Goal: Information Seeking & Learning: Learn about a topic

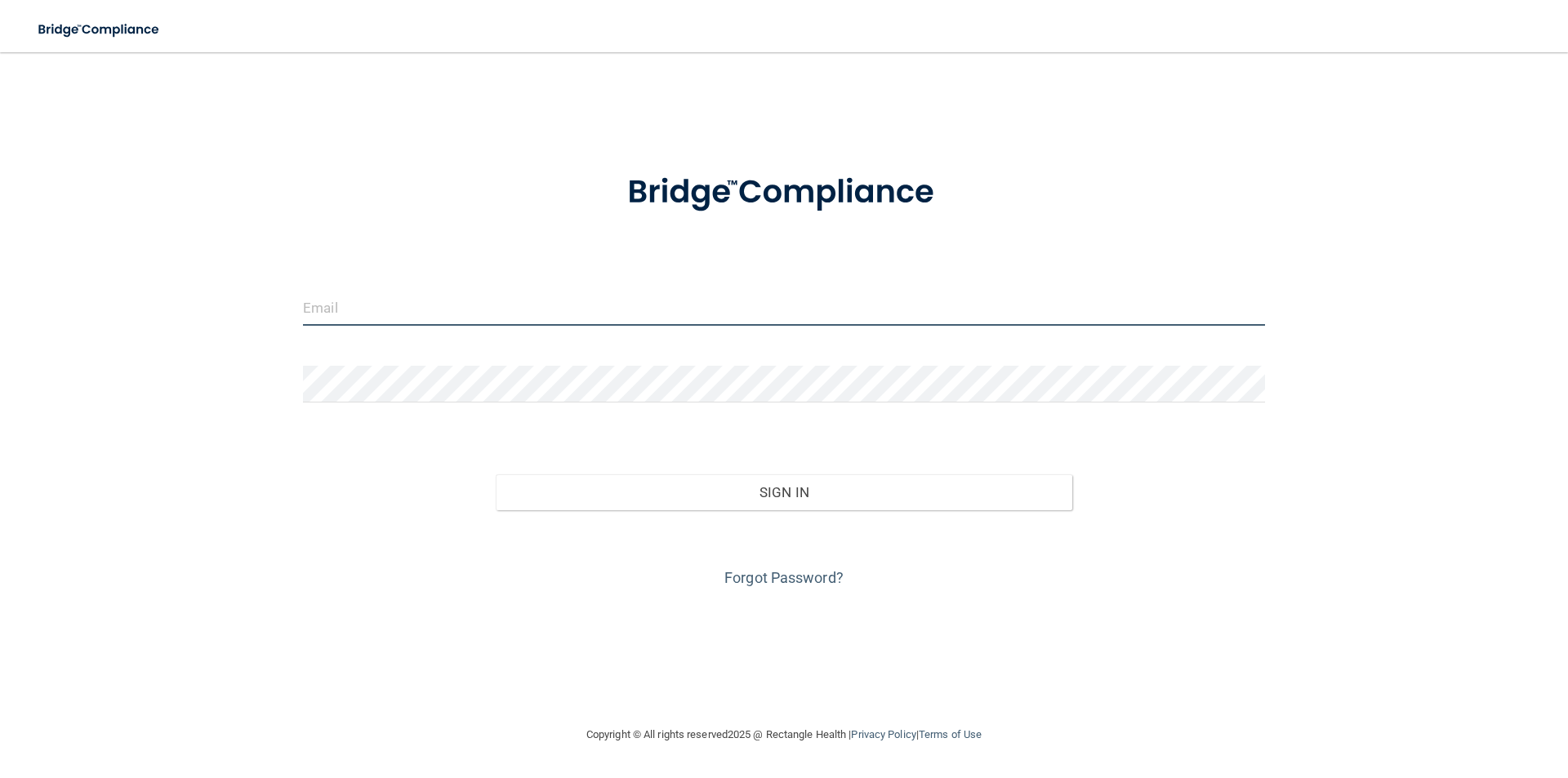
click at [364, 302] on input "email" at bounding box center [784, 308] width 962 height 37
type input "[EMAIL_ADDRESS][DOMAIN_NAME]"
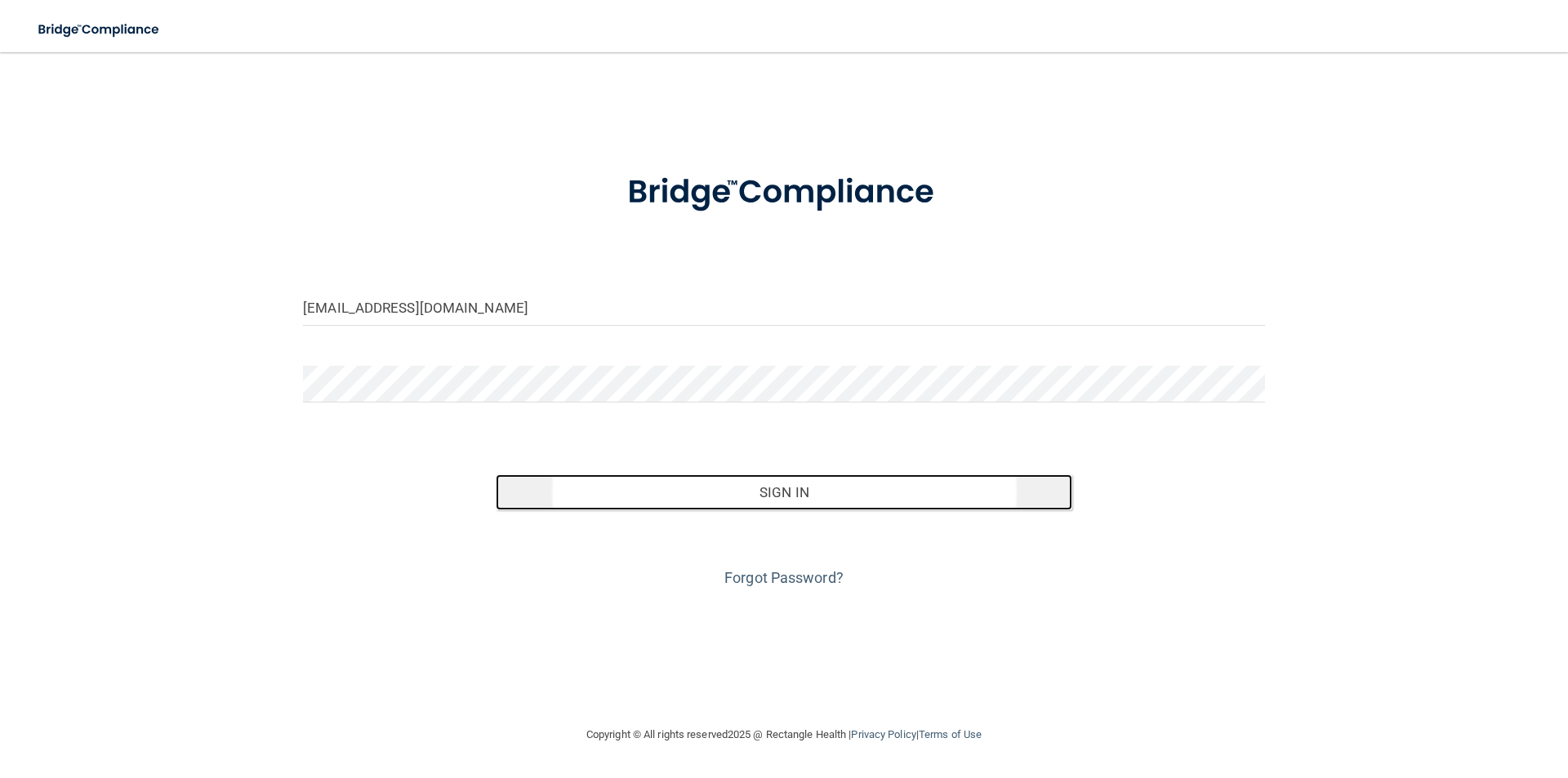
click at [648, 494] on button "Sign In" at bounding box center [784, 492] width 577 height 36
click at [666, 496] on button "Sign In" at bounding box center [784, 492] width 577 height 36
click at [633, 505] on button "Sign In" at bounding box center [784, 492] width 577 height 36
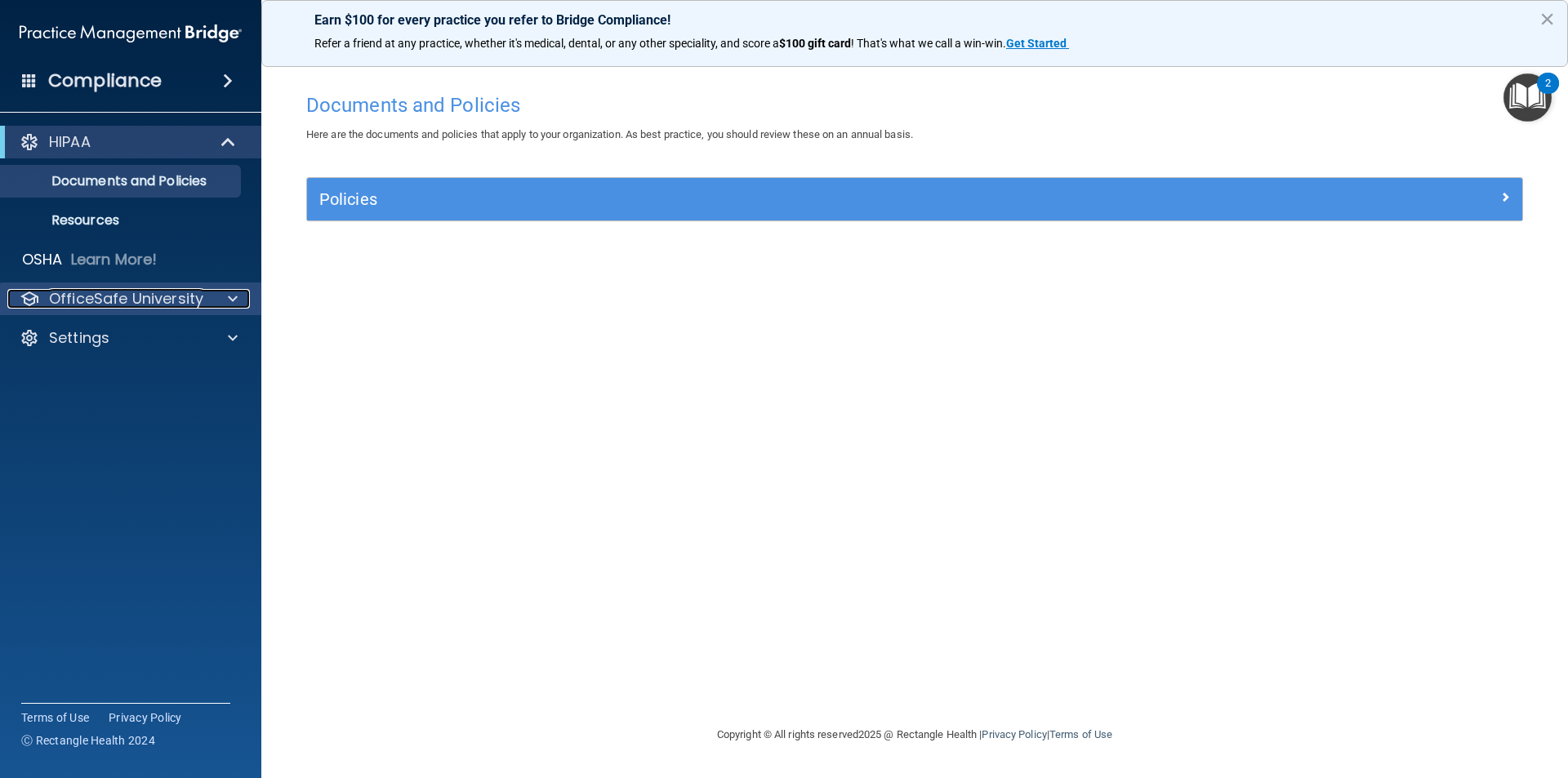
click at [115, 303] on p "OfficeSafe University" at bounding box center [126, 298] width 155 height 19
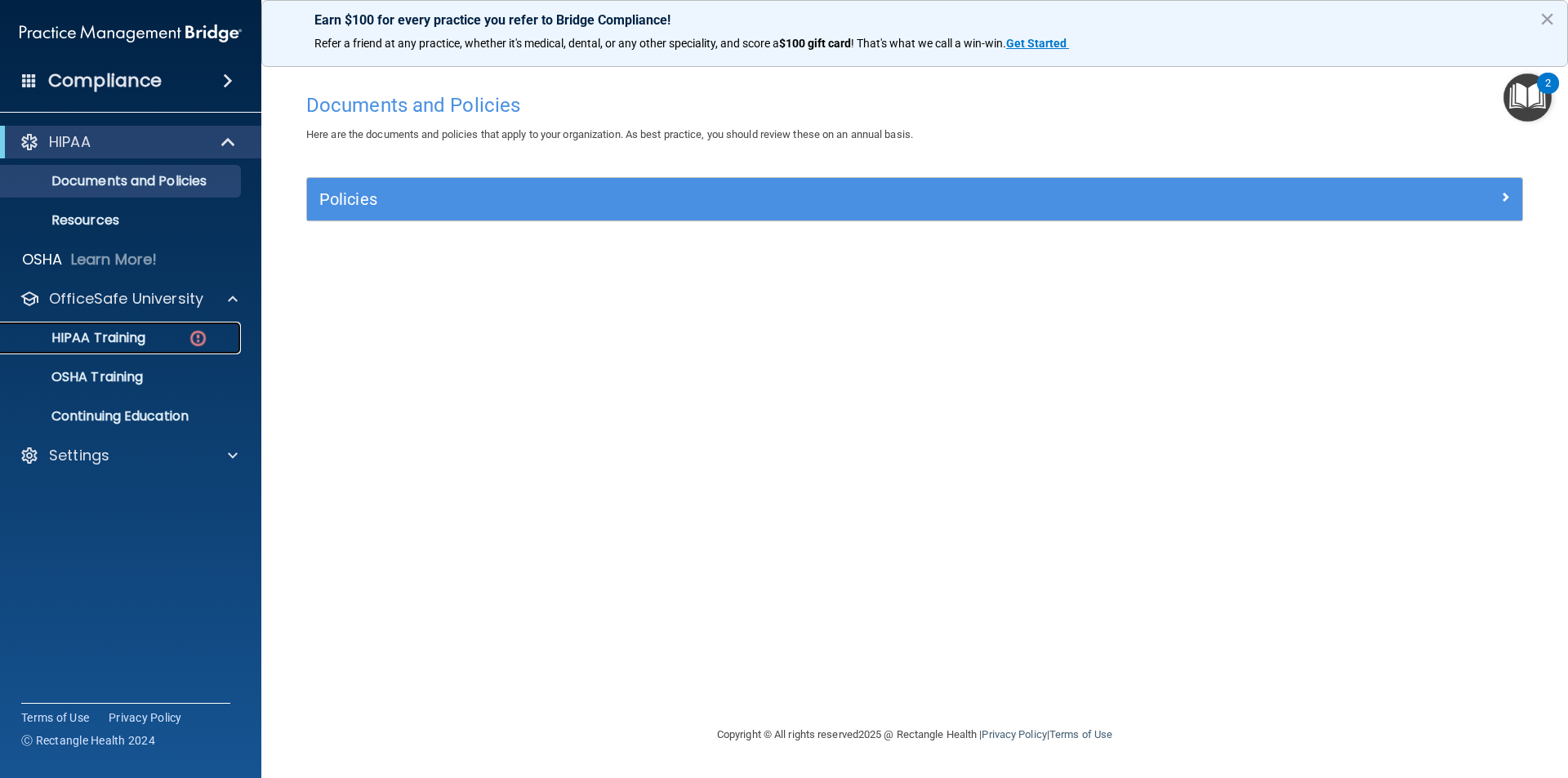
click at [117, 340] on p "HIPAA Training" at bounding box center [78, 338] width 134 height 17
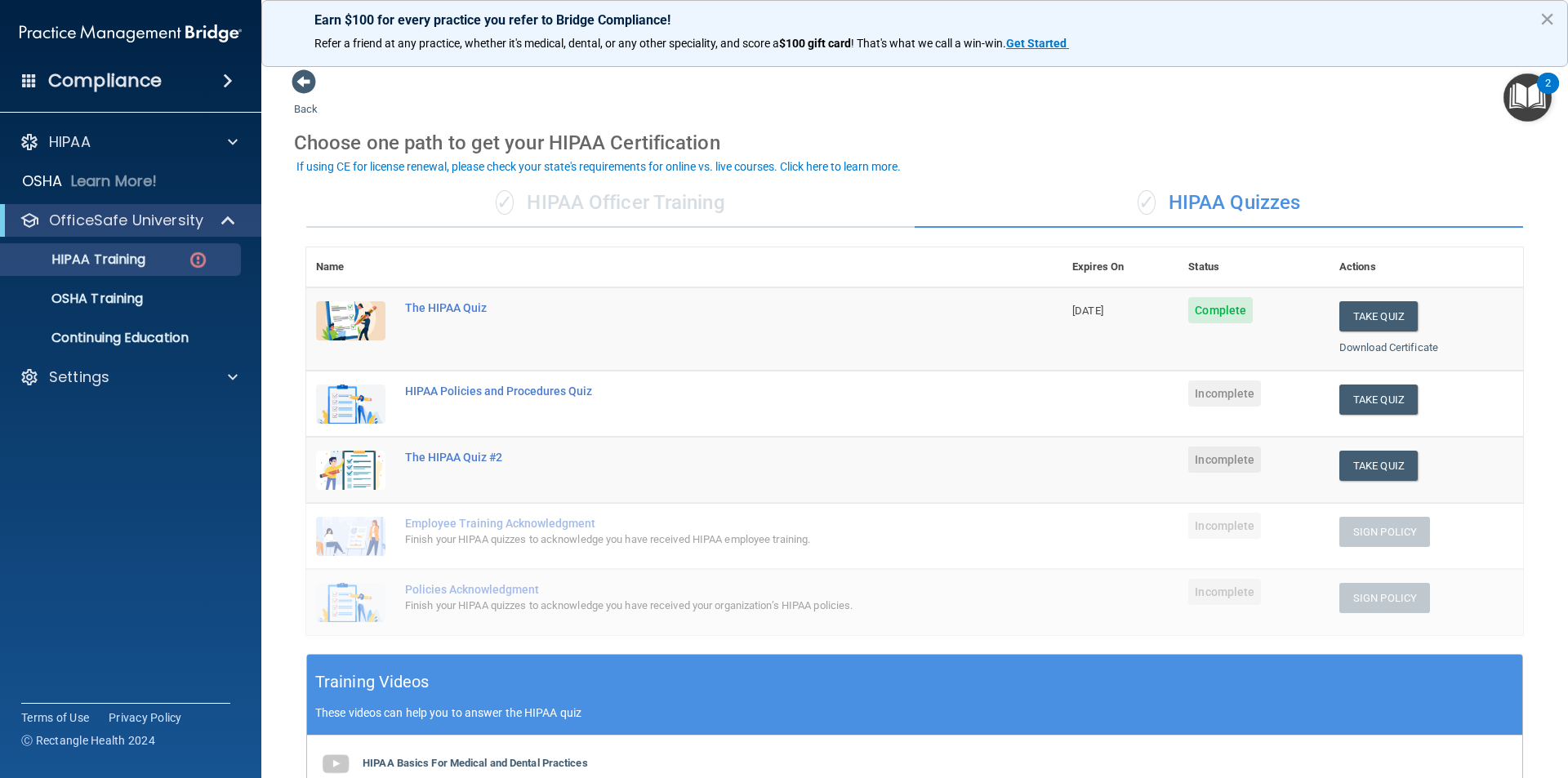
click at [553, 399] on td "HIPAA Policies and Procedures Quiz" at bounding box center [728, 404] width 668 height 66
click at [1347, 401] on button "Take Quiz" at bounding box center [1378, 400] width 78 height 30
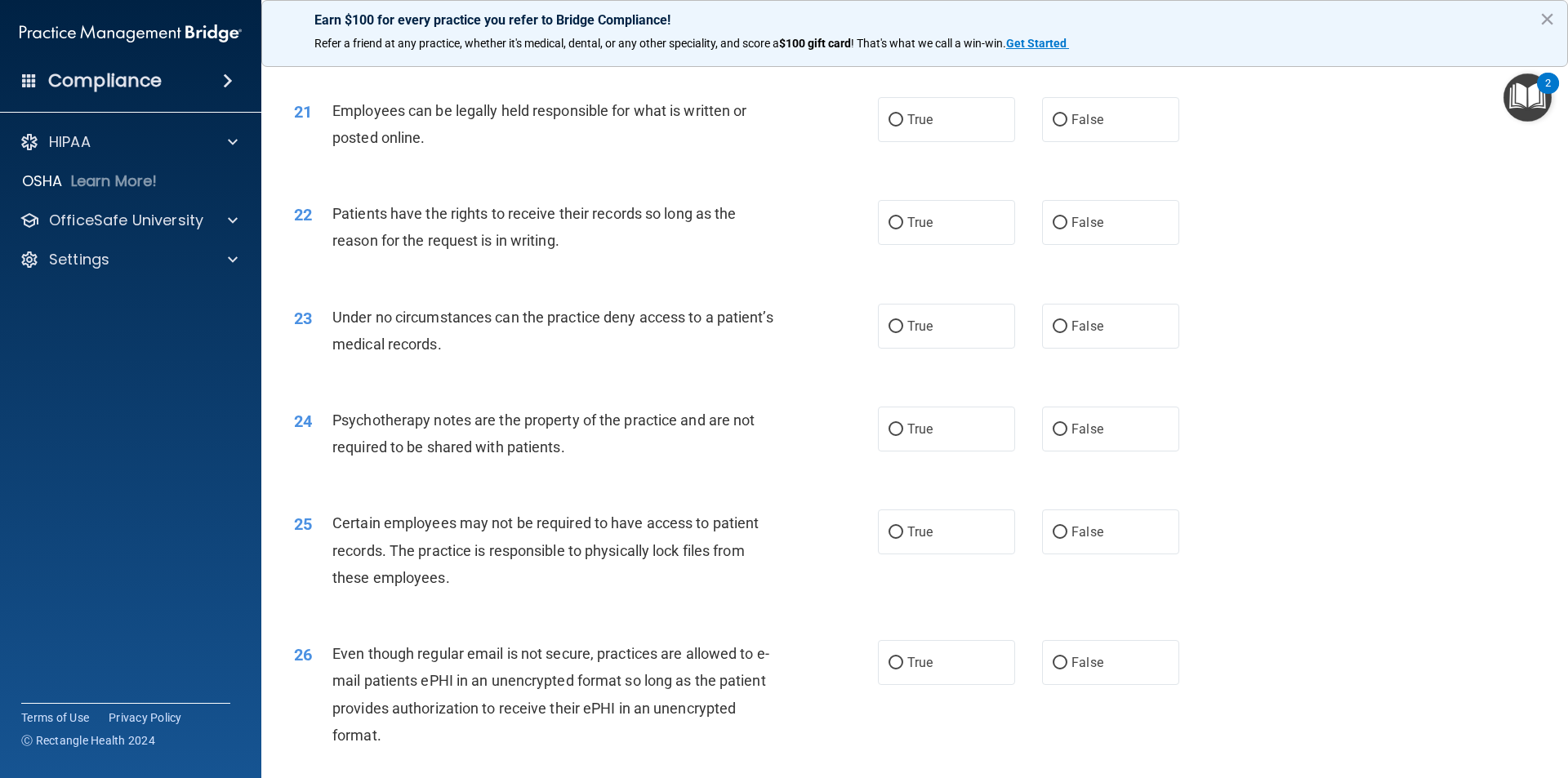
scroll to position [2668, 0]
click at [143, 225] on p "OfficeSafe University" at bounding box center [126, 220] width 155 height 19
click at [127, 267] on p "HIPAA Training" at bounding box center [78, 260] width 134 height 17
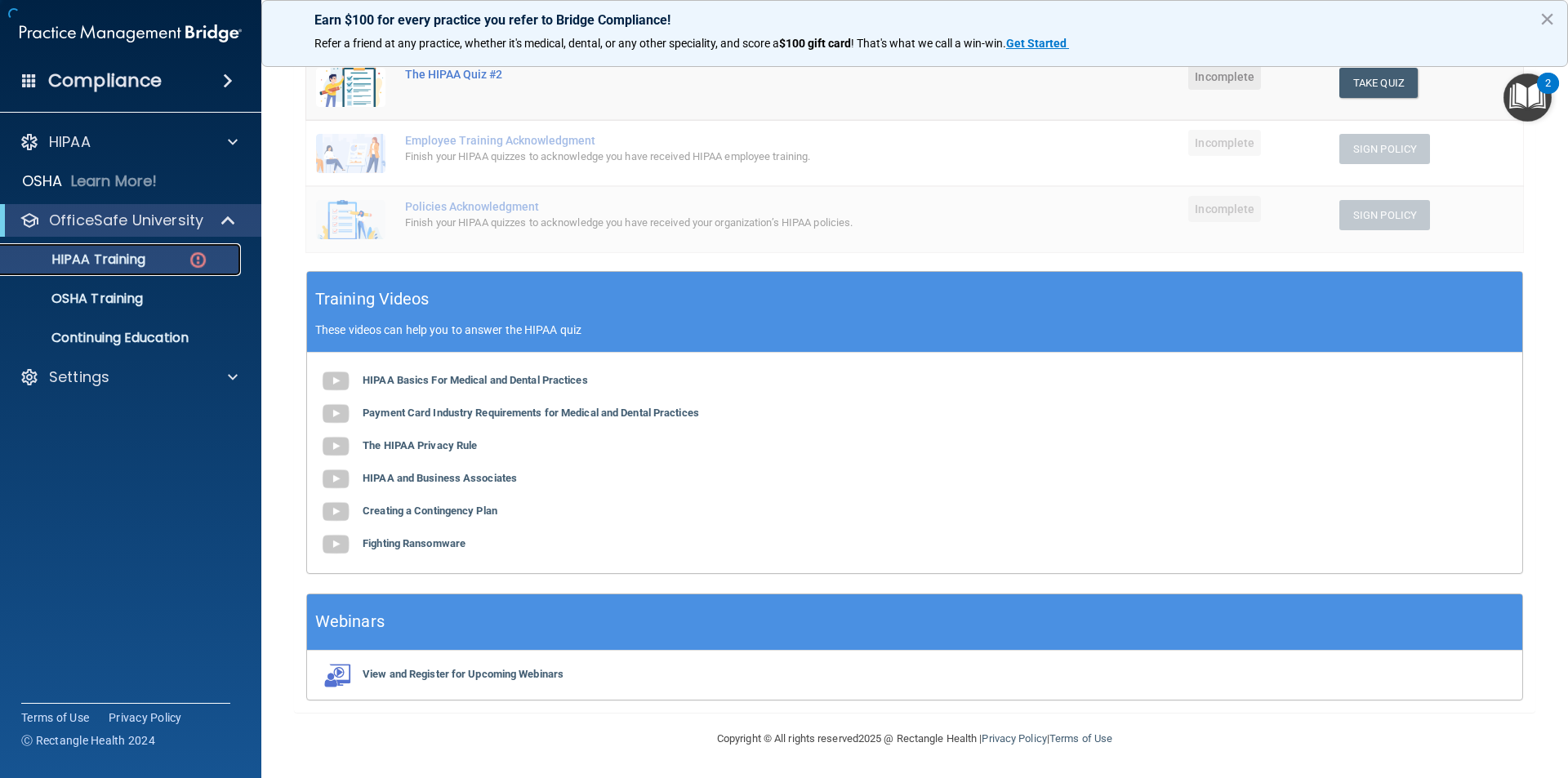
click at [127, 267] on p "HIPAA Training" at bounding box center [78, 260] width 134 height 17
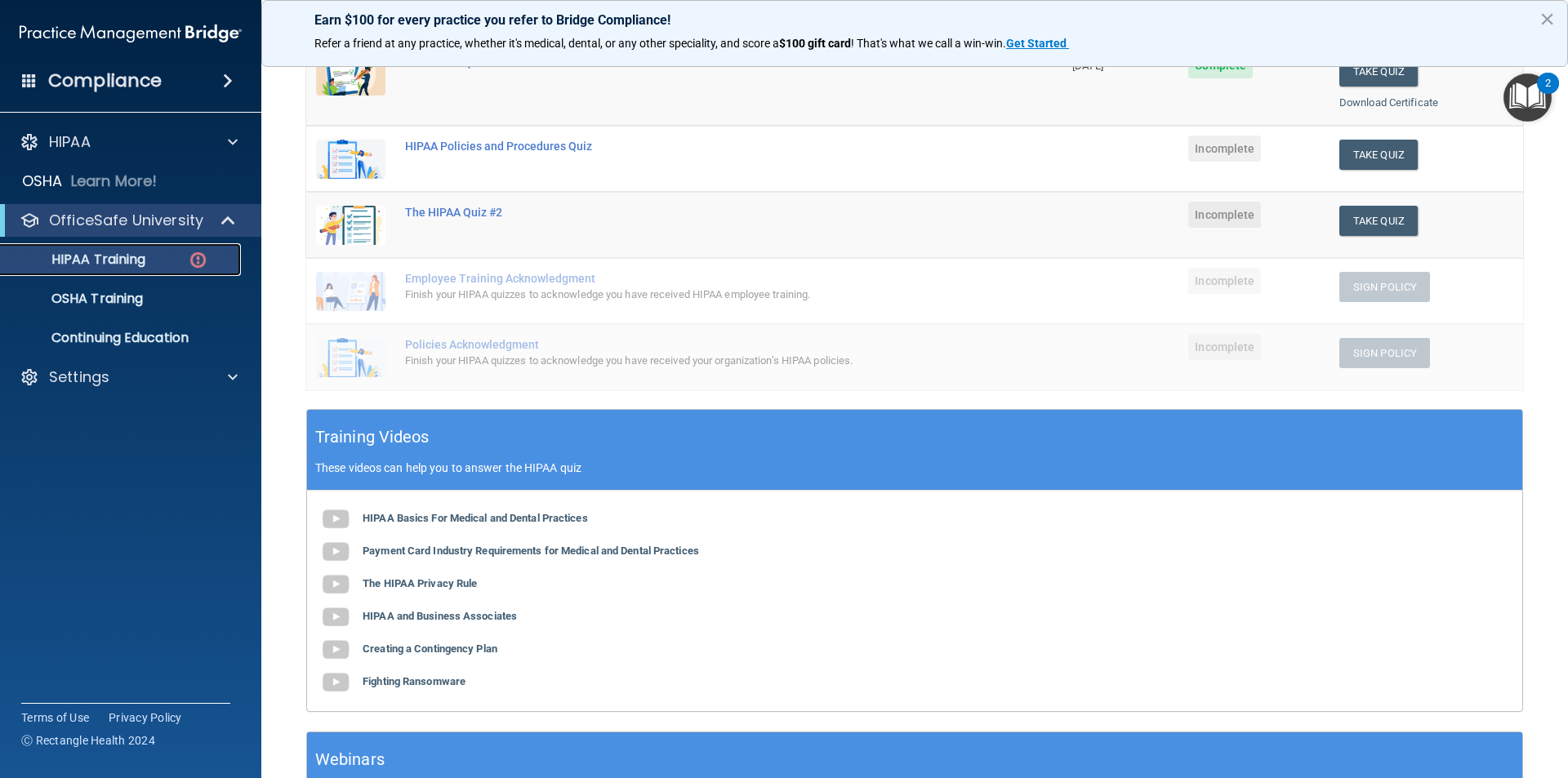
scroll to position [138, 0]
